Goal: Book appointment/travel/reservation

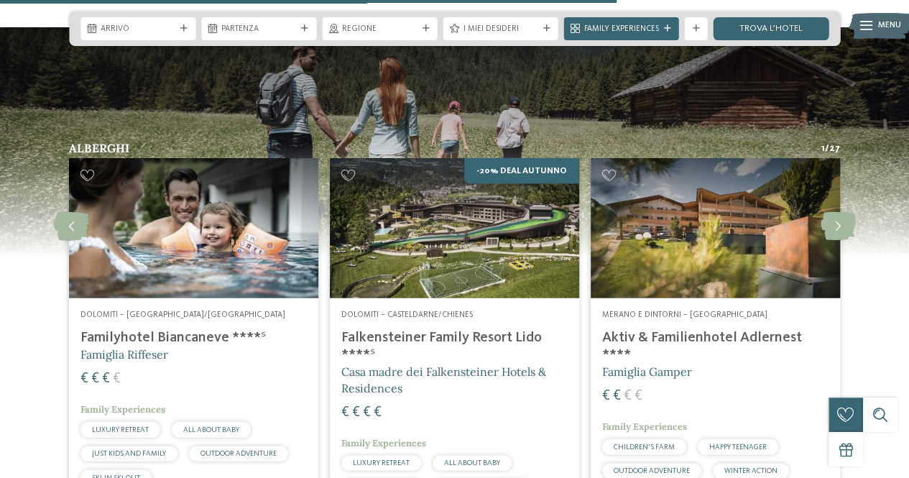
scroll to position [1496, 0]
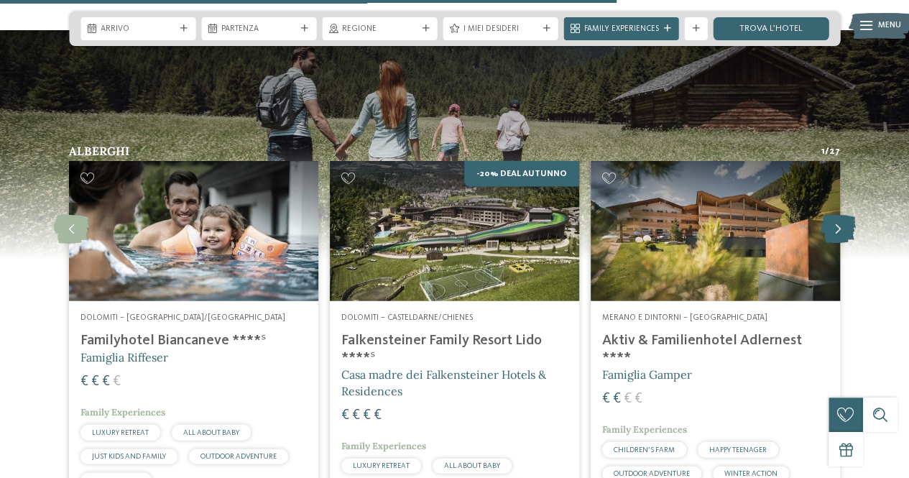
click at [842, 218] on icon at bounding box center [837, 229] width 35 height 29
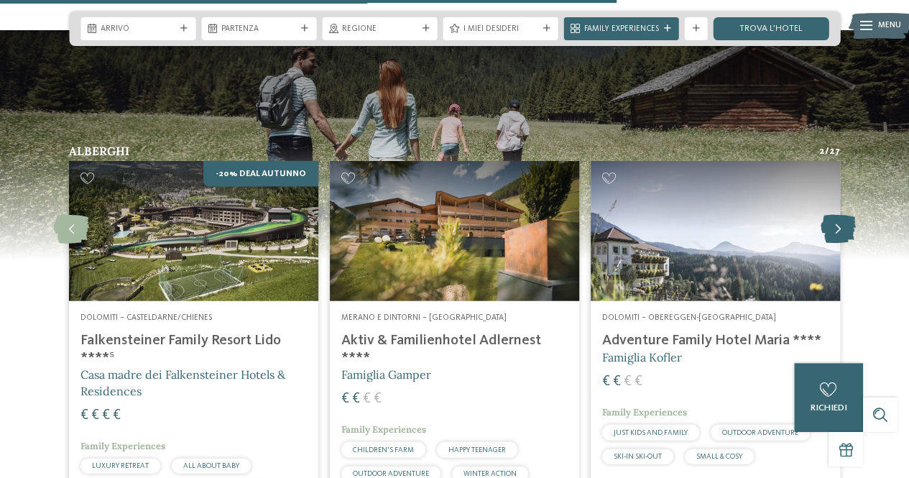
click at [842, 218] on icon at bounding box center [837, 229] width 35 height 29
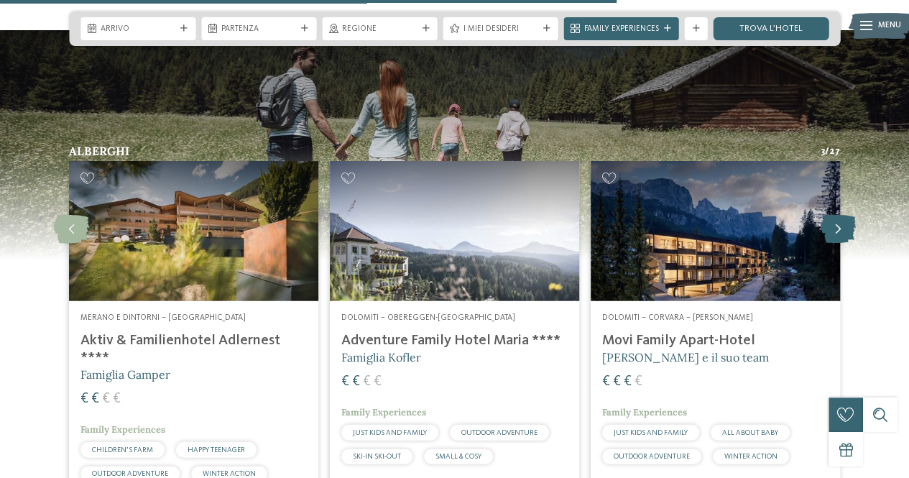
click at [842, 218] on icon at bounding box center [837, 229] width 35 height 29
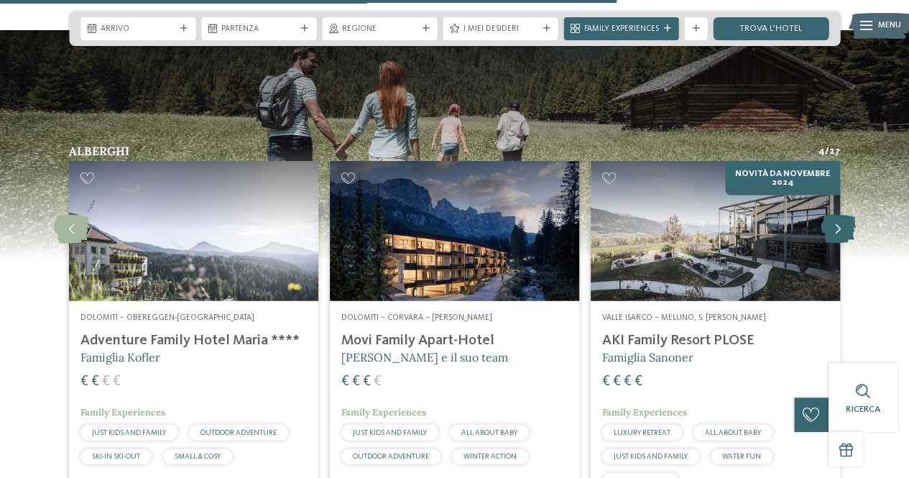
click at [842, 218] on icon at bounding box center [837, 229] width 35 height 29
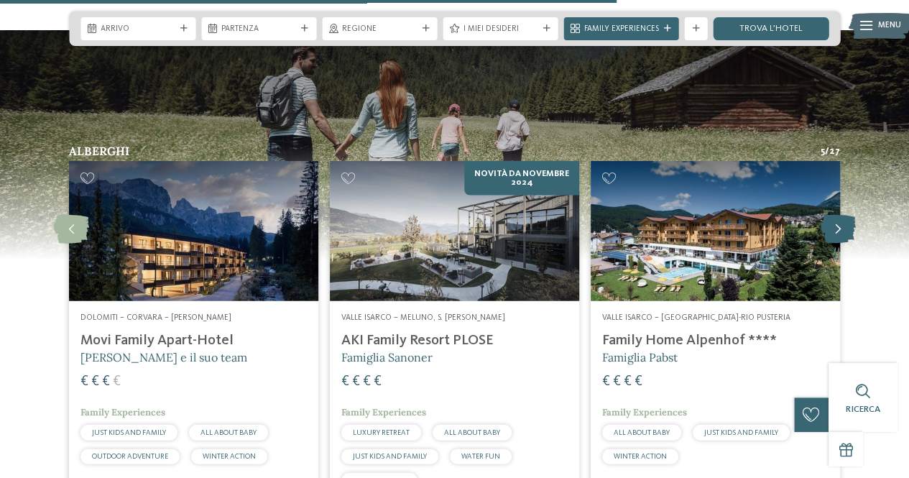
click at [842, 218] on icon at bounding box center [837, 229] width 35 height 29
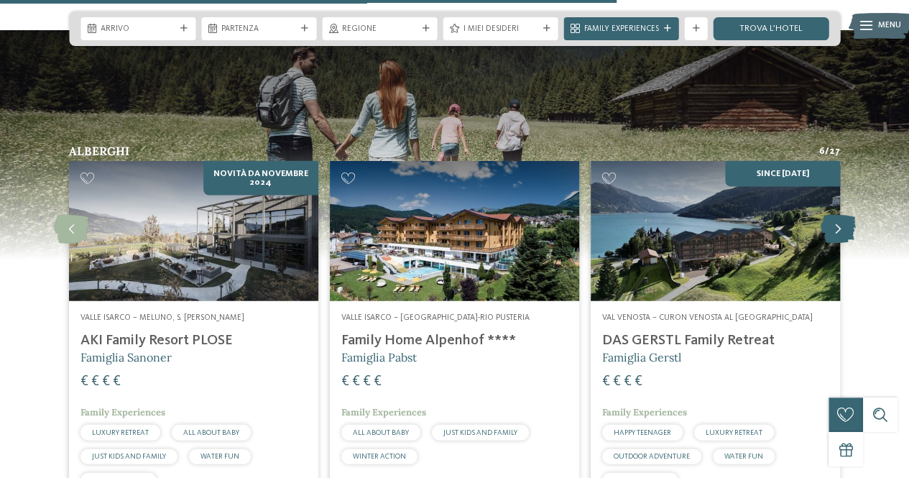
click at [842, 218] on icon at bounding box center [837, 229] width 35 height 29
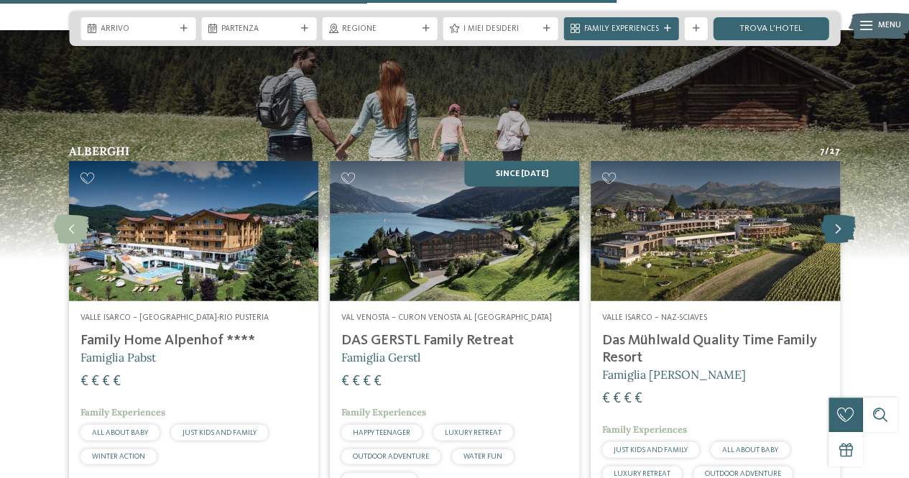
click at [842, 218] on icon at bounding box center [837, 229] width 35 height 29
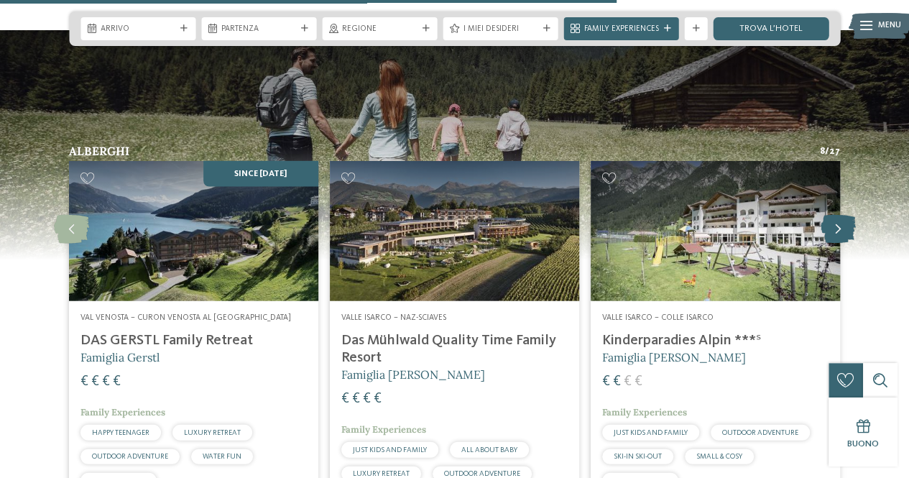
click at [842, 218] on icon at bounding box center [837, 229] width 35 height 29
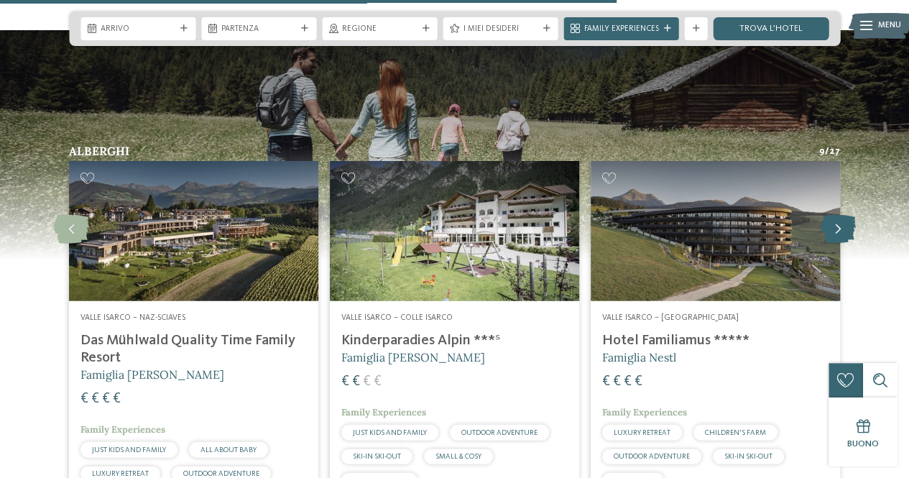
click at [842, 218] on icon at bounding box center [837, 229] width 35 height 29
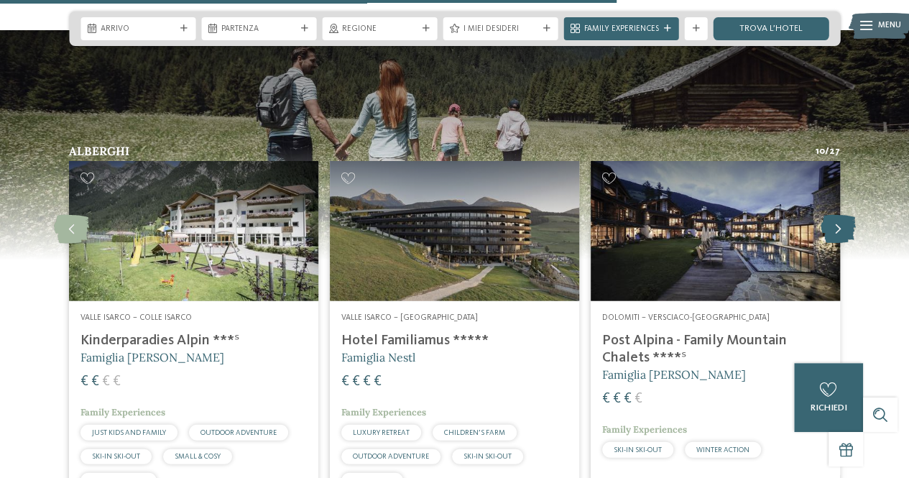
click at [842, 218] on icon at bounding box center [837, 229] width 35 height 29
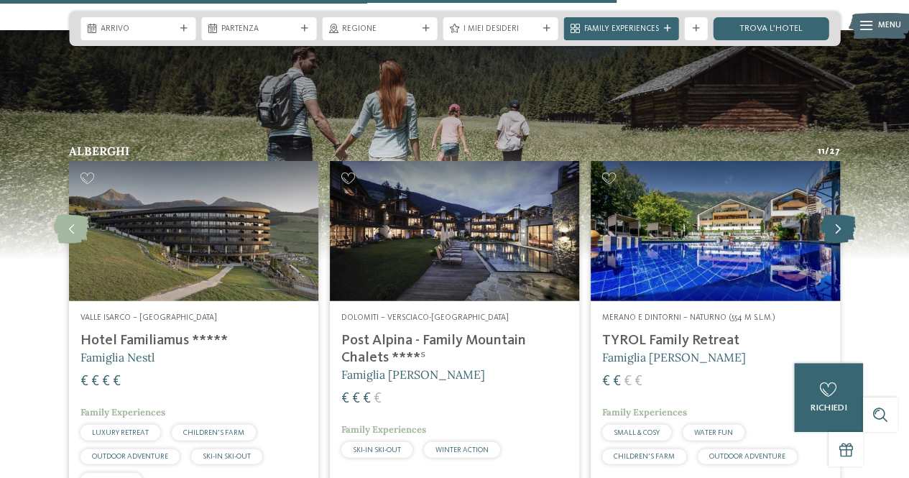
click at [842, 218] on icon at bounding box center [837, 229] width 35 height 29
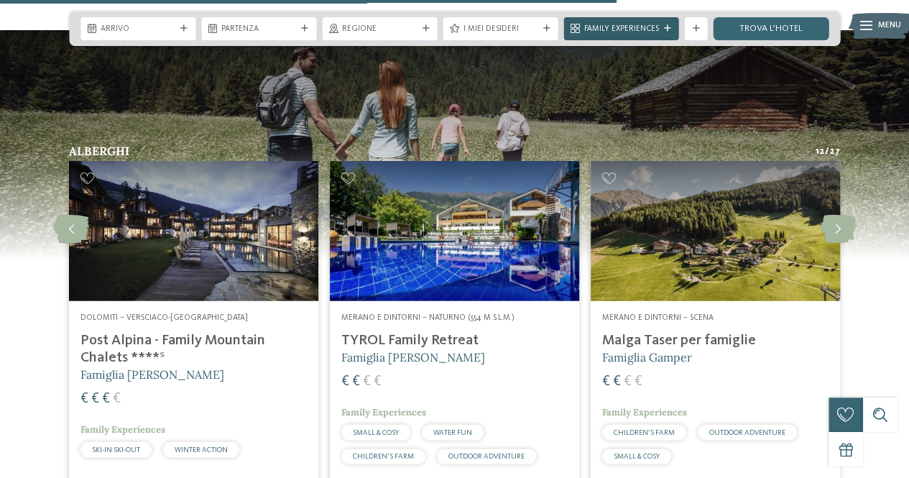
click at [665, 27] on icon at bounding box center [667, 28] width 7 height 7
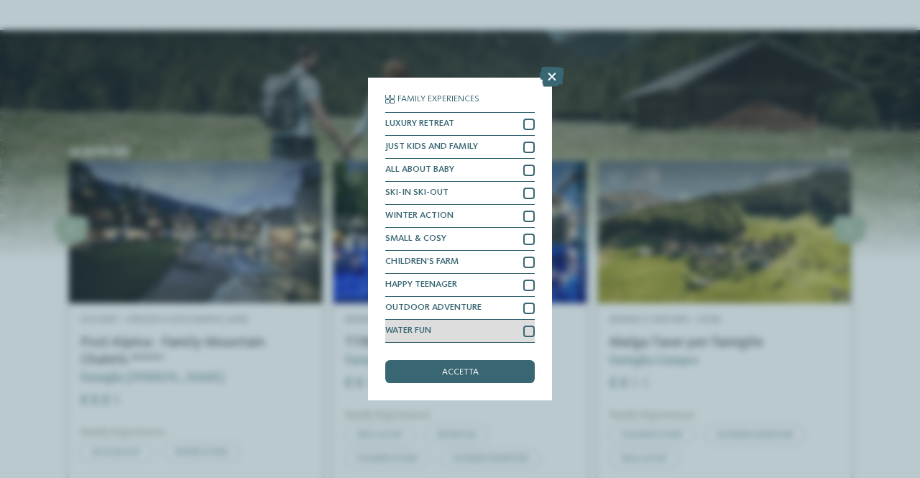
click at [532, 331] on div at bounding box center [528, 330] width 11 height 11
click at [484, 377] on div "accetta" at bounding box center [459, 371] width 149 height 23
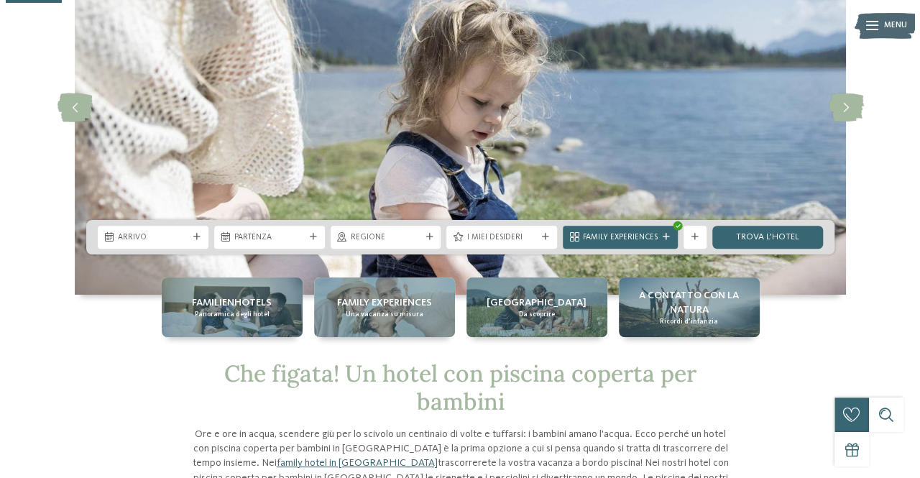
scroll to position [139, 0]
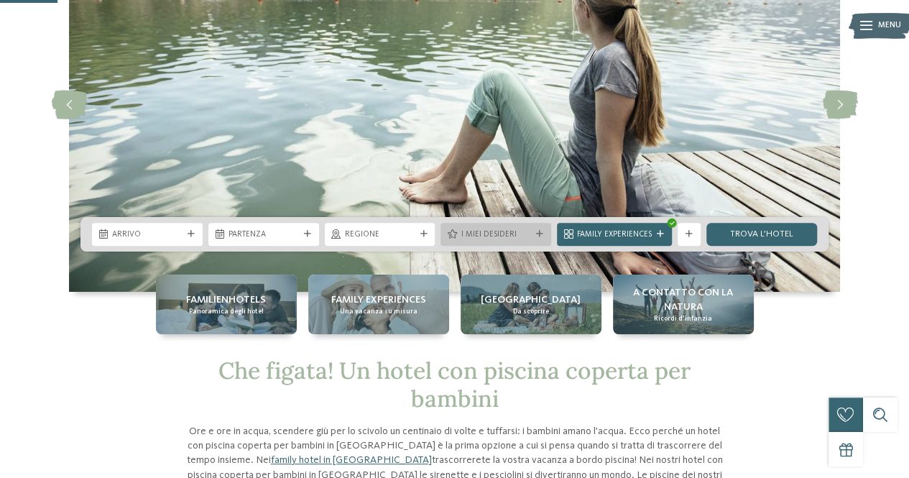
click at [489, 229] on span "I miei desideri" at bounding box center [496, 234] width 70 height 11
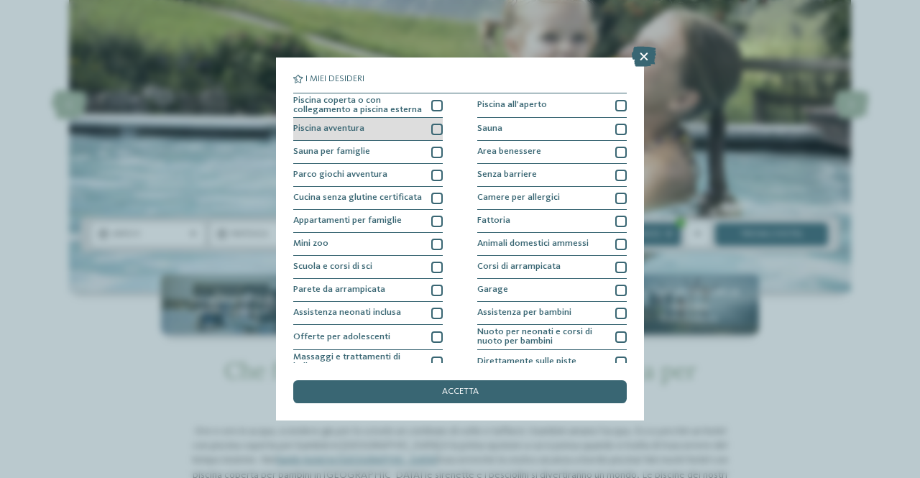
click at [435, 129] on div at bounding box center [436, 129] width 11 height 11
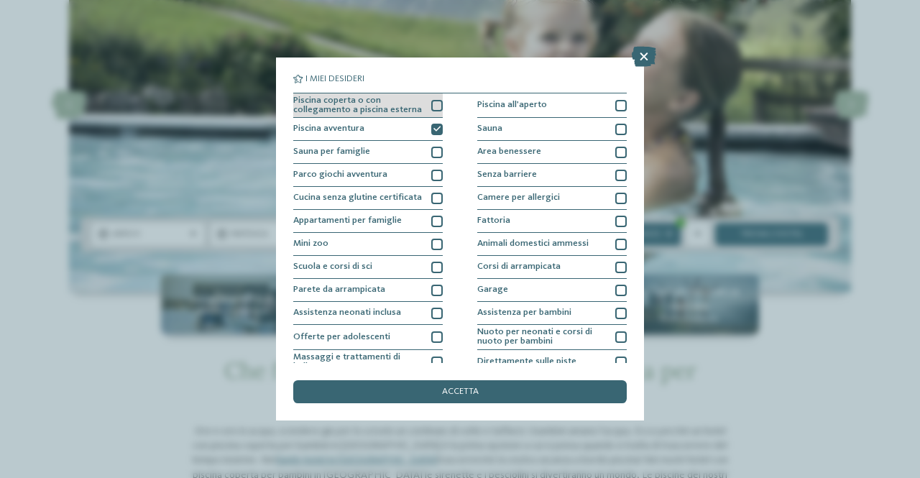
click at [432, 104] on div at bounding box center [436, 105] width 11 height 11
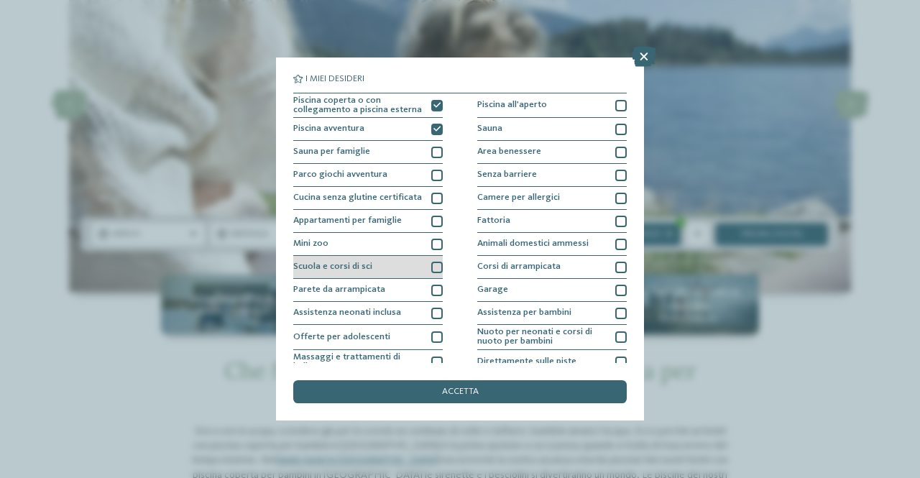
click at [432, 268] on div at bounding box center [436, 267] width 11 height 11
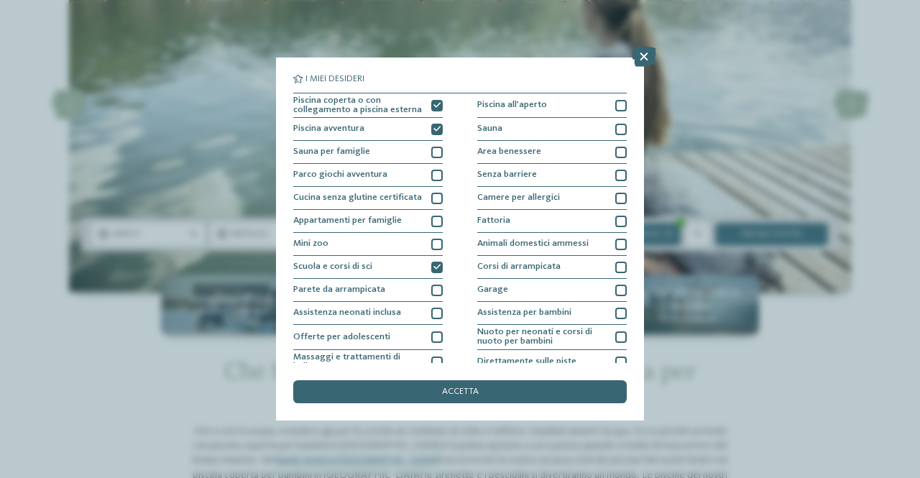
scroll to position [125, 0]
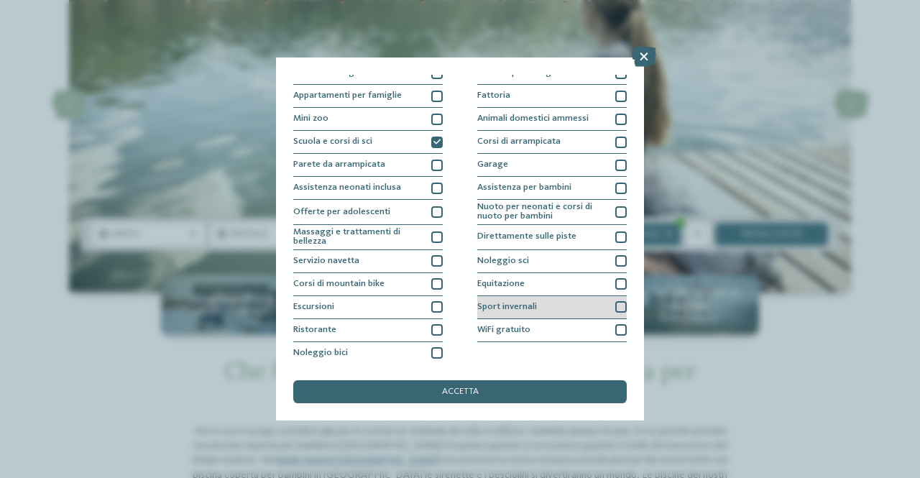
click at [616, 307] on div at bounding box center [620, 306] width 11 height 11
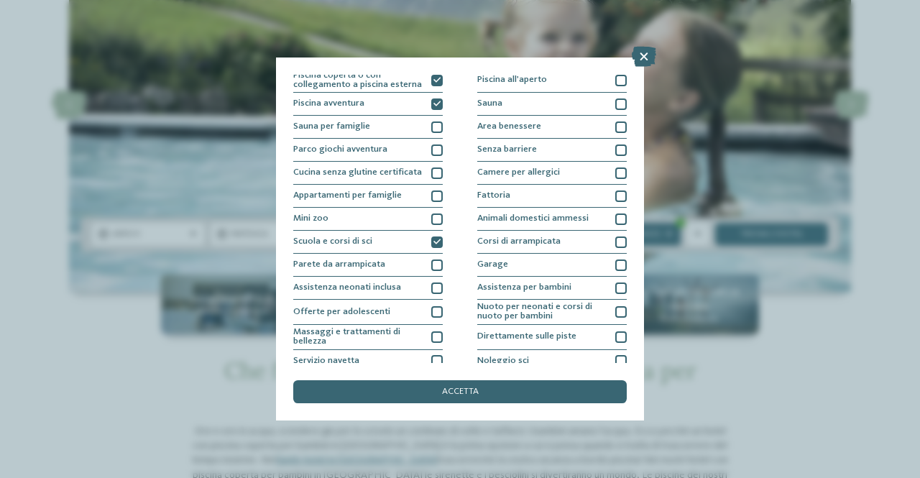
scroll to position [0, 0]
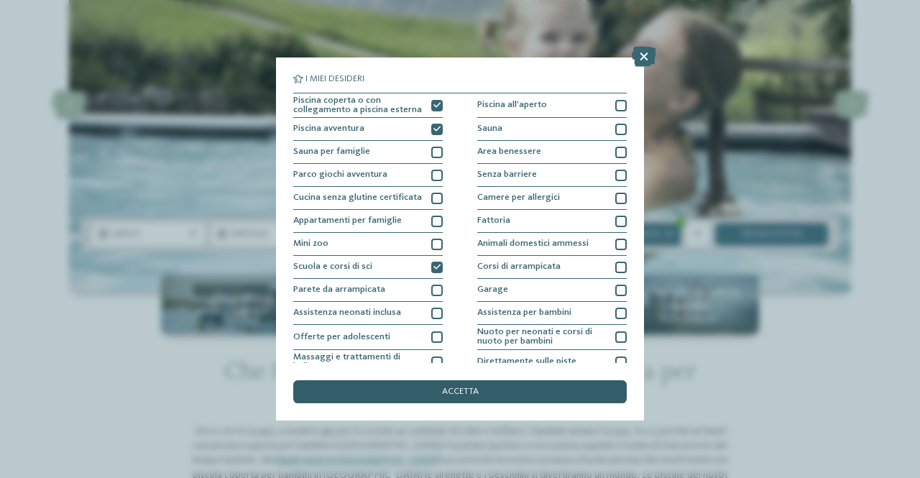
click at [458, 394] on span "accetta" at bounding box center [460, 391] width 37 height 9
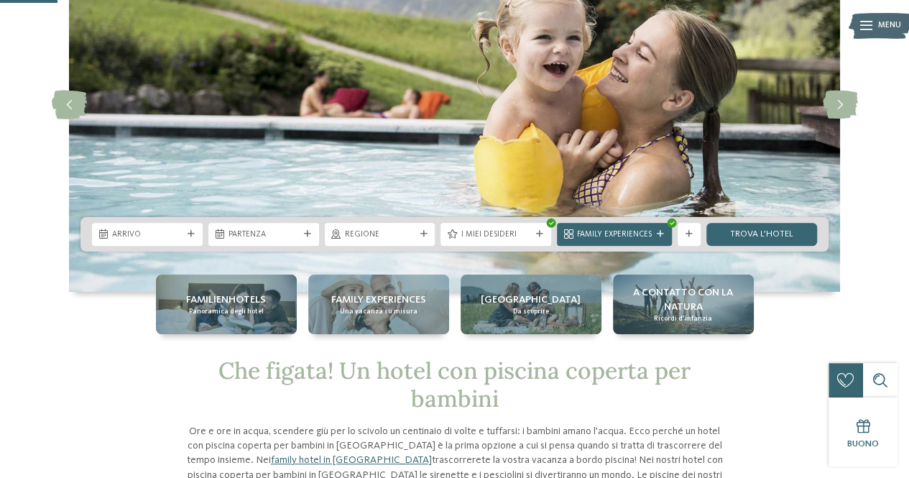
click at [155, 221] on div "Arrivo Partenza" at bounding box center [454, 234] width 748 height 34
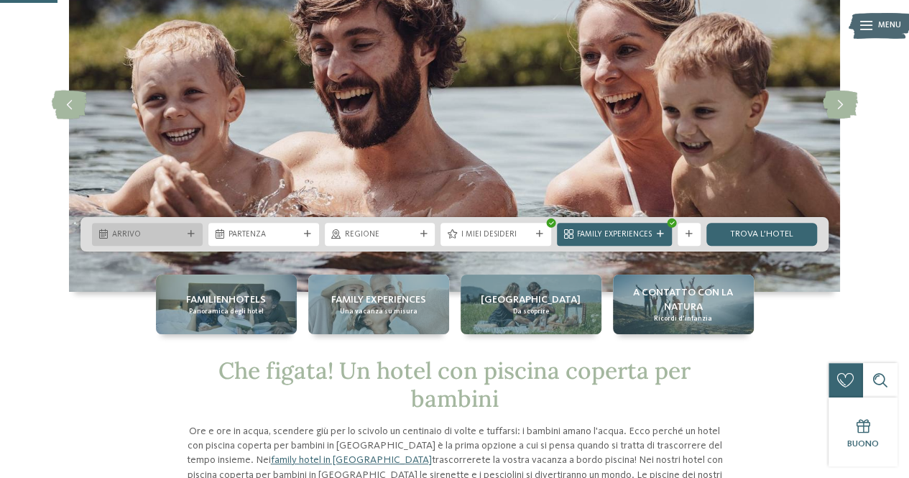
click at [159, 224] on div "Arrivo" at bounding box center [147, 234] width 111 height 23
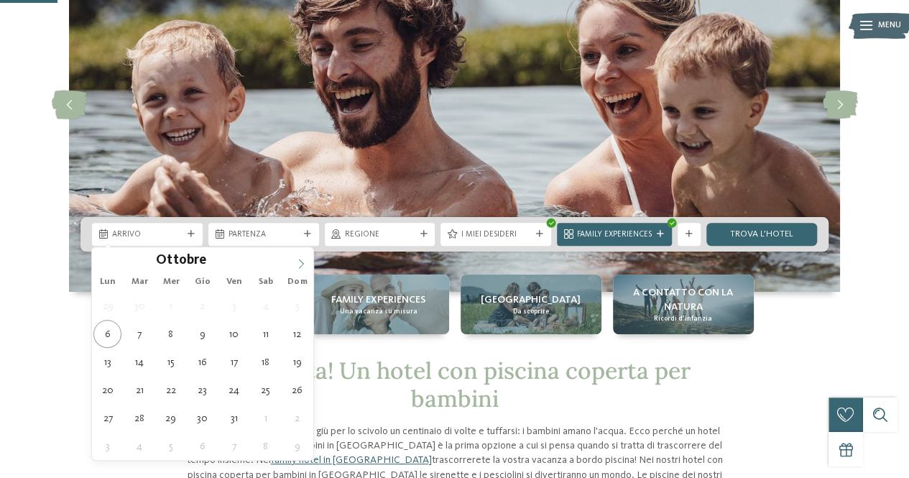
click at [298, 259] on icon at bounding box center [301, 264] width 10 height 10
type div "[DATE]"
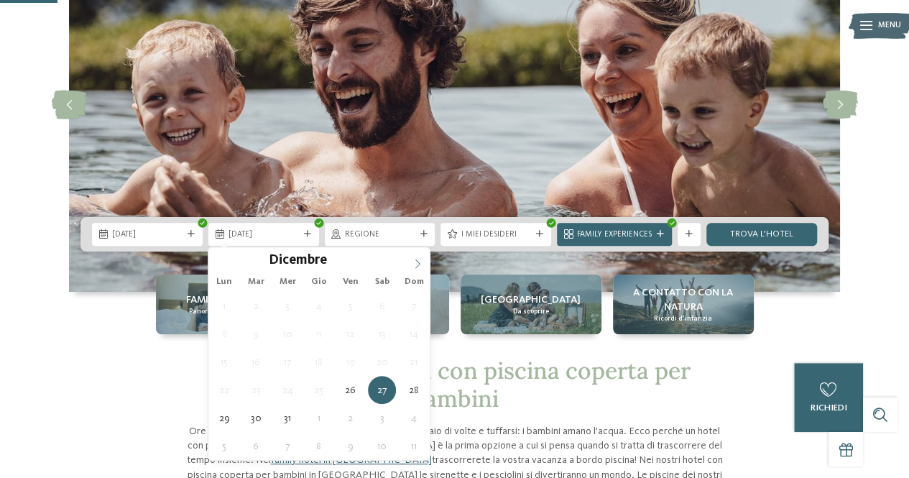
type input "****"
click at [412, 252] on span at bounding box center [417, 259] width 24 height 24
type div "[DATE]"
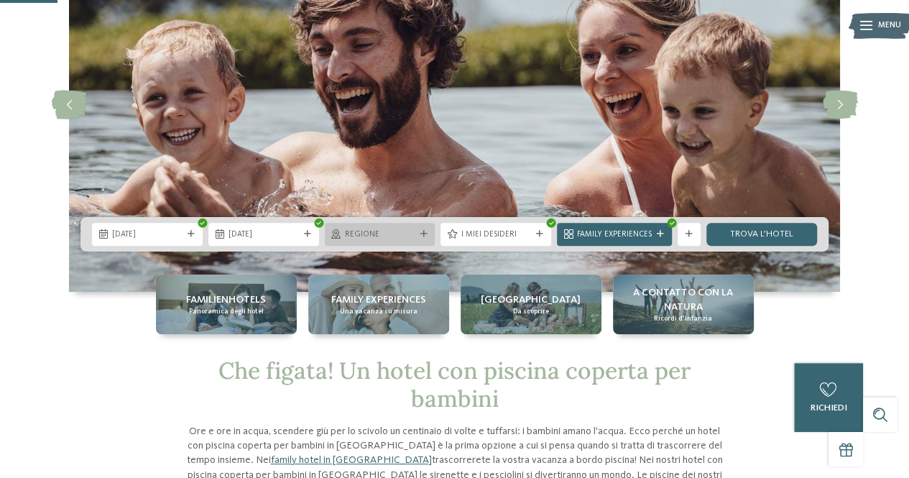
click at [402, 235] on span "Regione" at bounding box center [380, 234] width 70 height 11
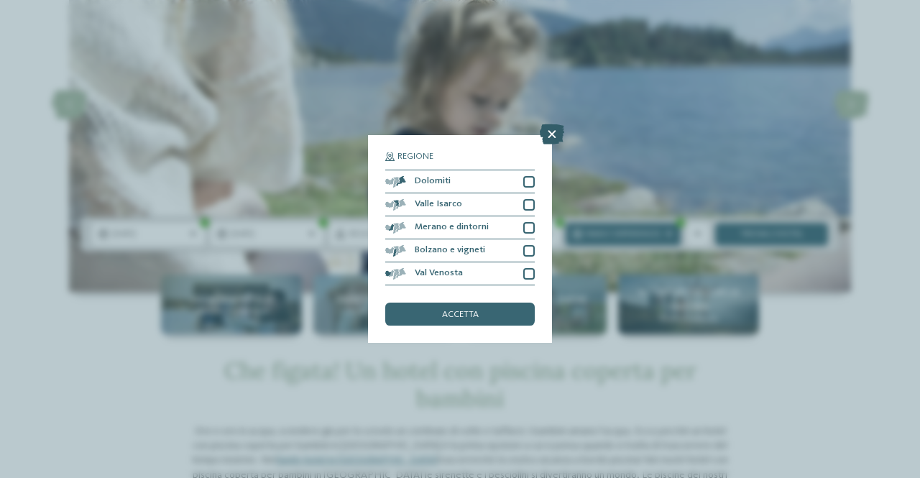
click at [552, 134] on icon at bounding box center [552, 134] width 24 height 20
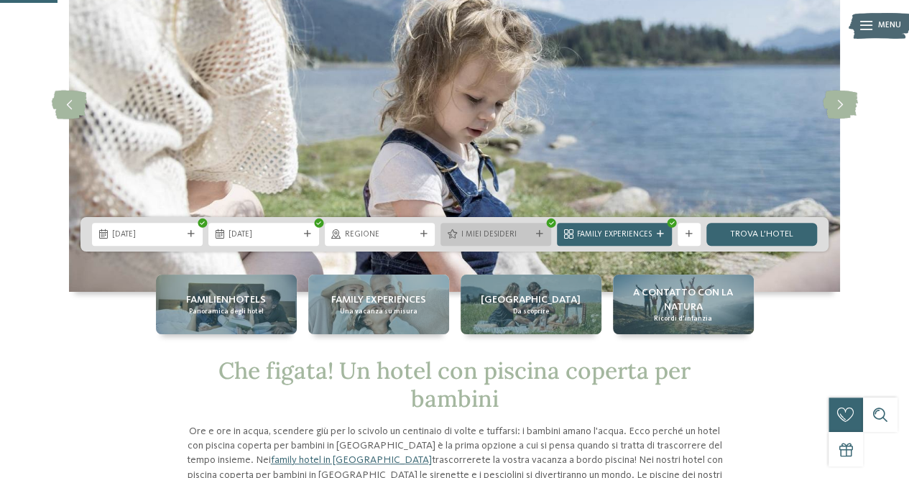
click at [491, 236] on span "I miei desideri" at bounding box center [496, 234] width 70 height 11
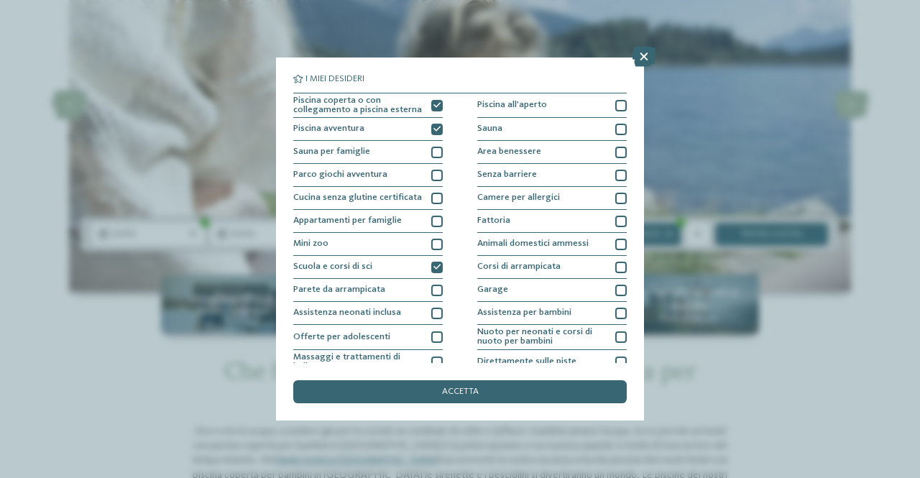
click at [491, 236] on div "Animali domestici ammessi" at bounding box center [551, 244] width 149 height 23
click at [619, 246] on div at bounding box center [620, 244] width 11 height 11
click at [553, 402] on div "accetta" at bounding box center [459, 391] width 333 height 23
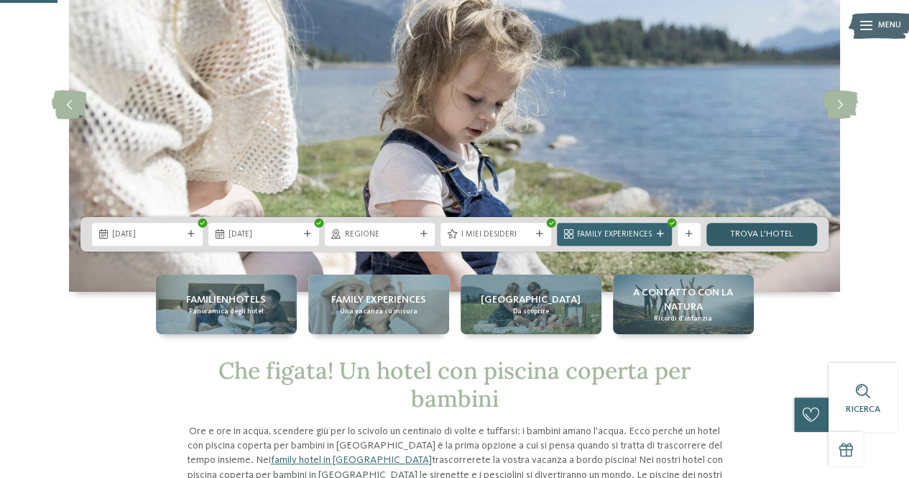
click at [749, 229] on link "trova l’hotel" at bounding box center [761, 234] width 111 height 23
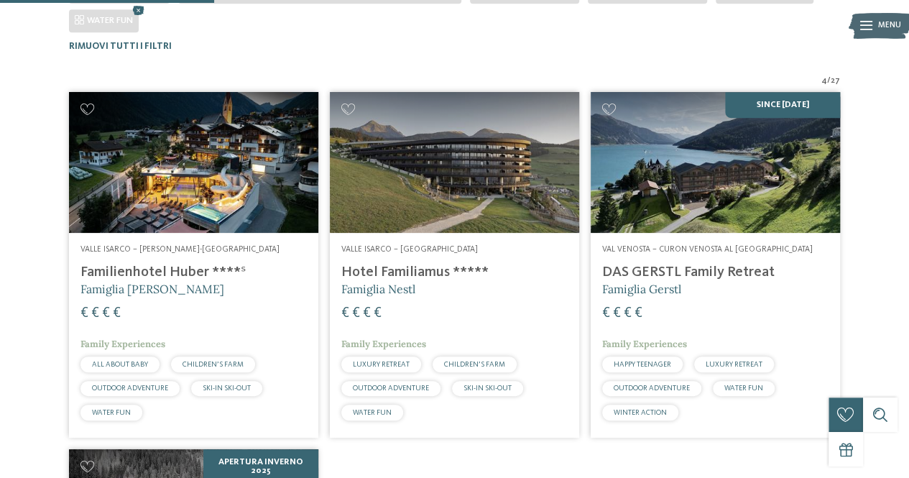
scroll to position [384, 0]
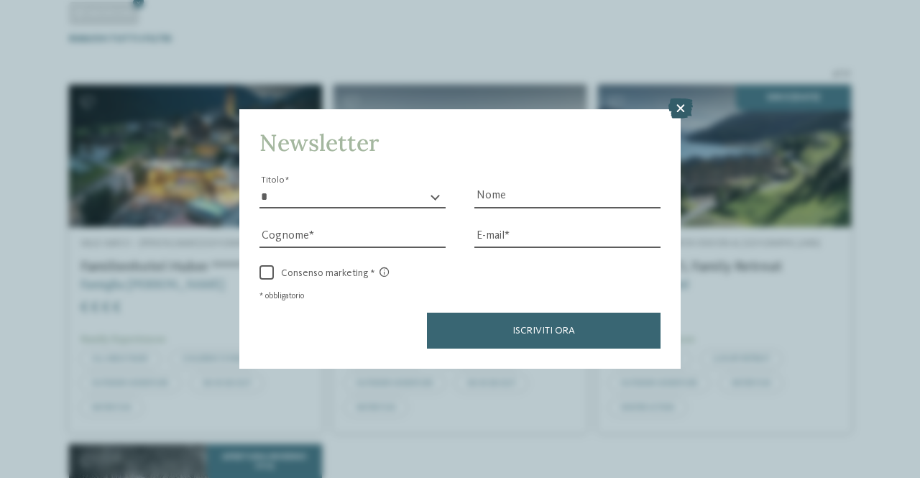
click at [685, 108] on icon at bounding box center [680, 108] width 24 height 20
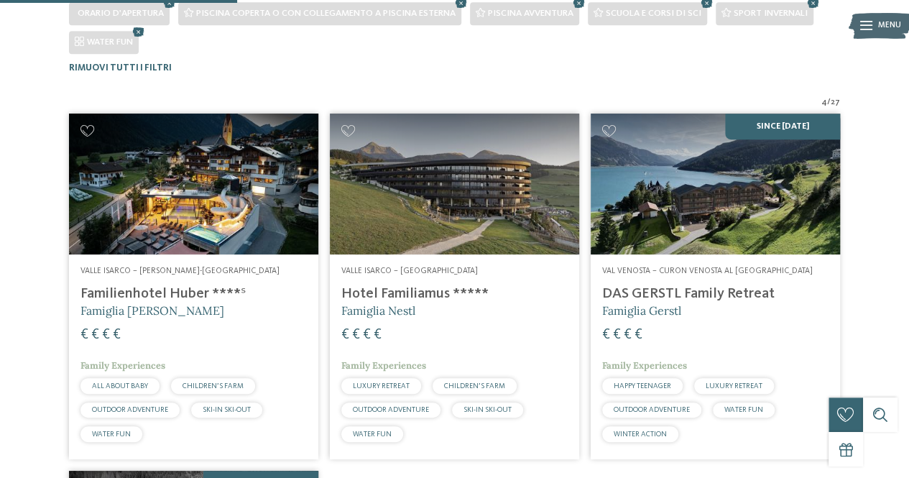
scroll to position [369, 0]
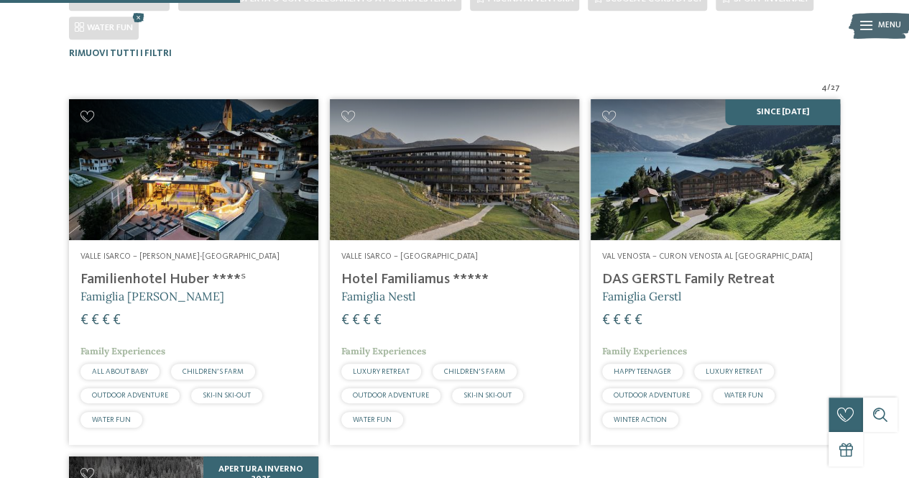
click at [247, 176] on img at bounding box center [193, 169] width 249 height 140
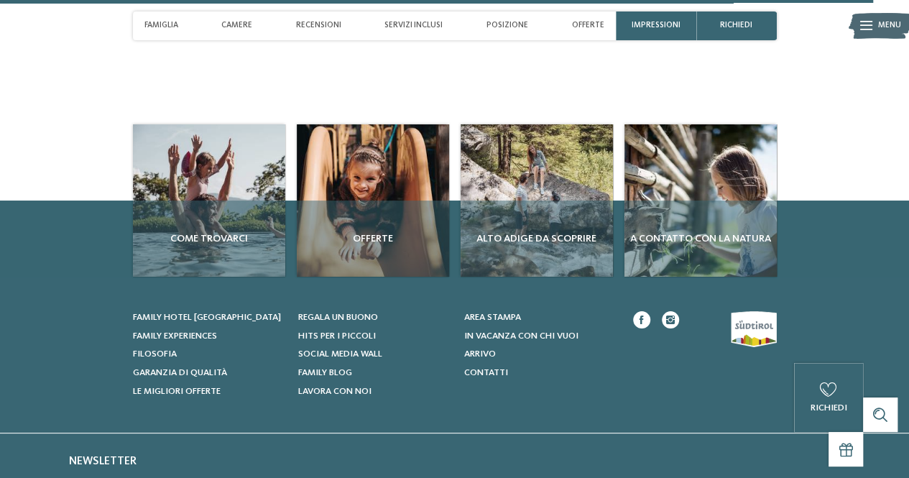
scroll to position [4043, 0]
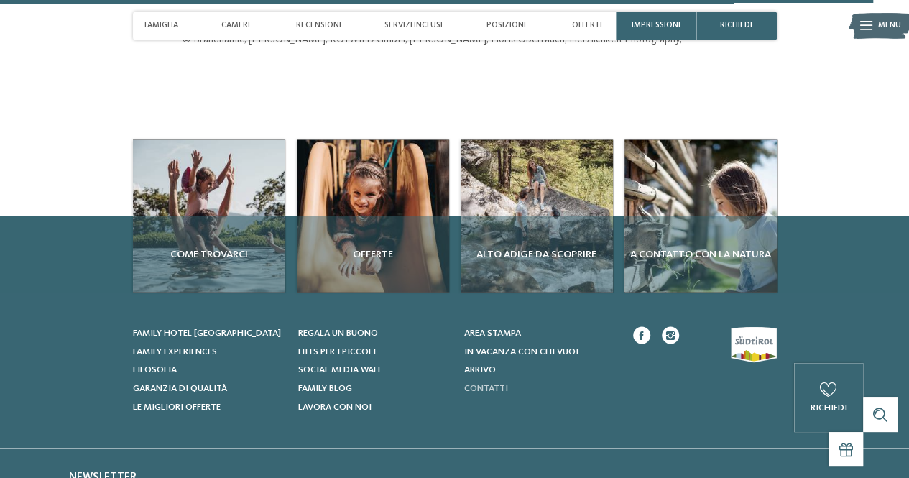
click at [491, 383] on span "Contatti" at bounding box center [486, 387] width 44 height 9
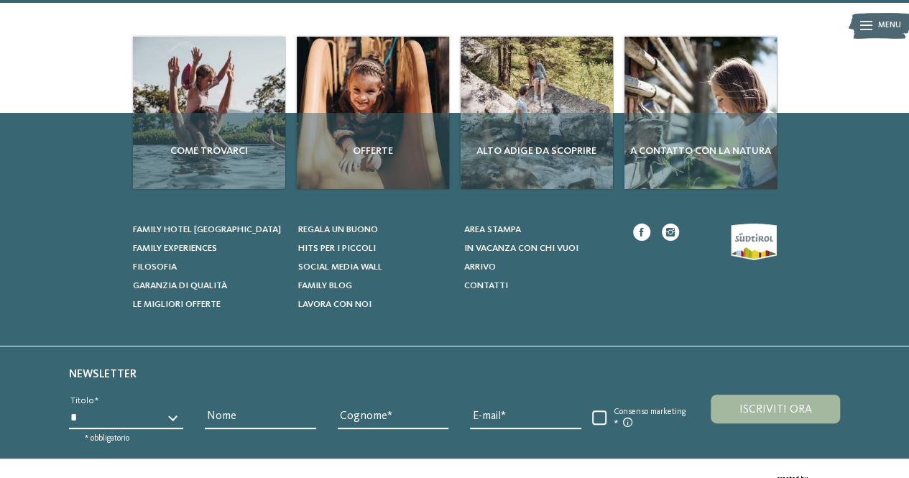
scroll to position [487, 0]
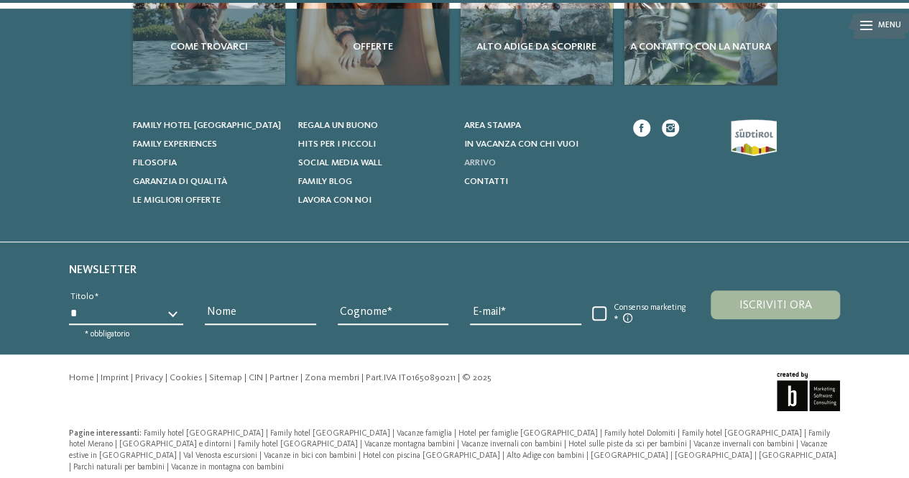
click at [474, 160] on span "Arrivo" at bounding box center [480, 162] width 32 height 9
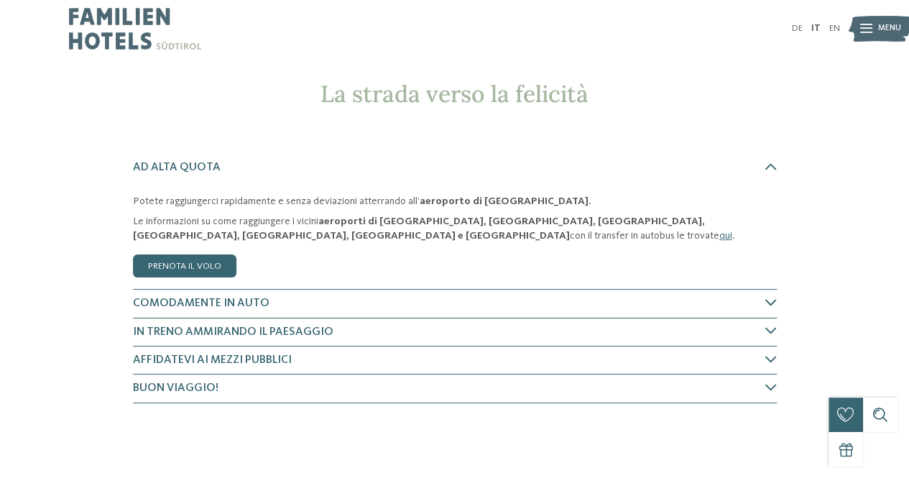
click at [762, 303] on h4 "Comodamente in auto" at bounding box center [449, 303] width 632 height 16
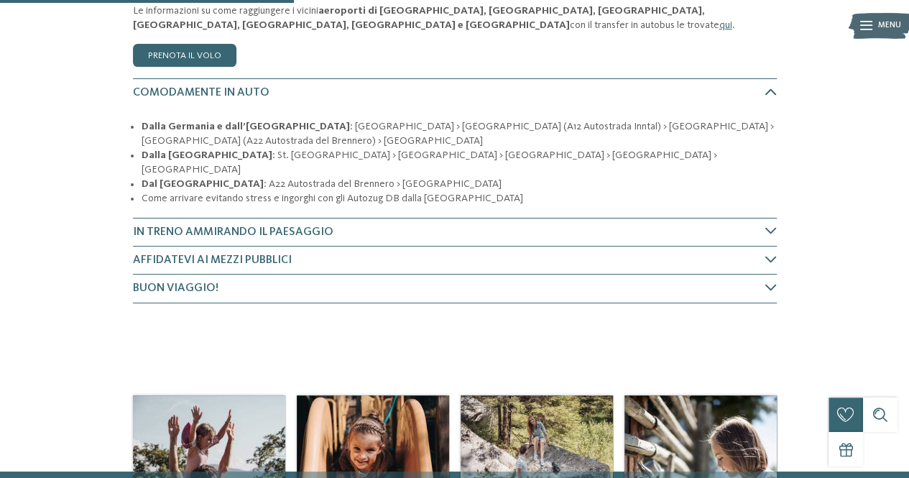
scroll to position [210, 0]
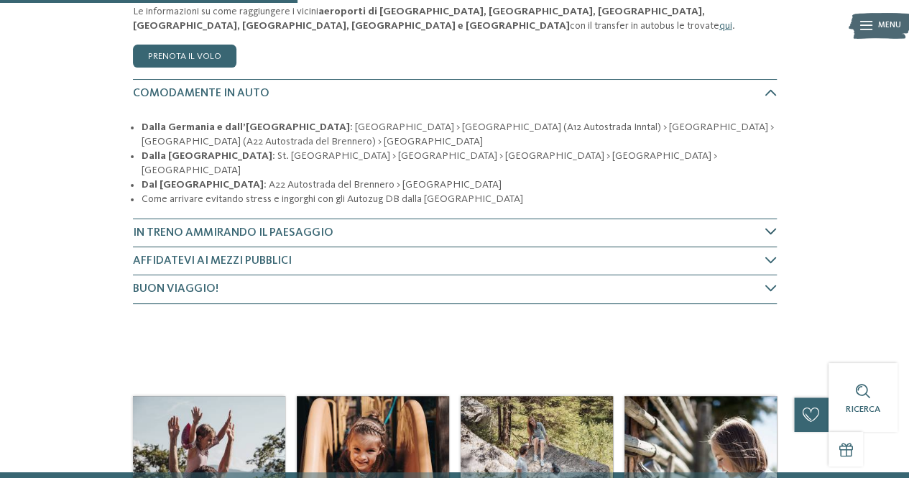
click at [659, 225] on h4 "In treno ammirando il paesaggio" at bounding box center [449, 233] width 632 height 16
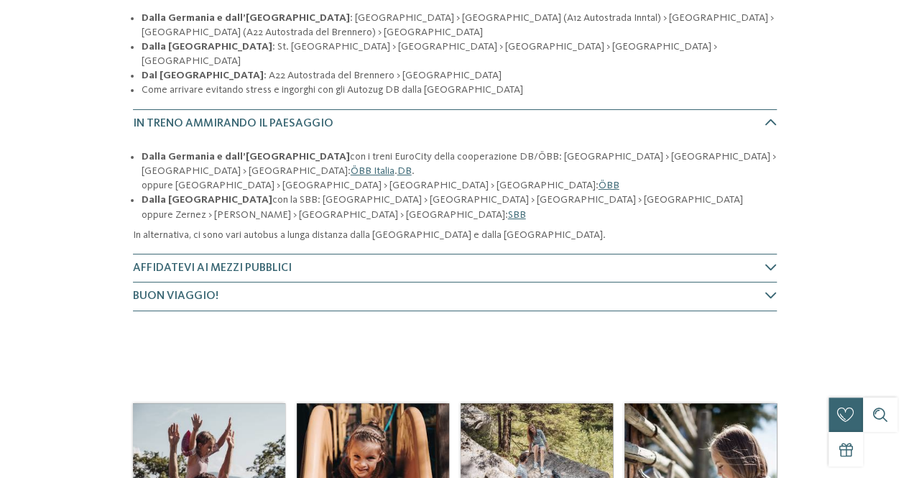
scroll to position [0, 0]
